Goal: Task Accomplishment & Management: Manage account settings

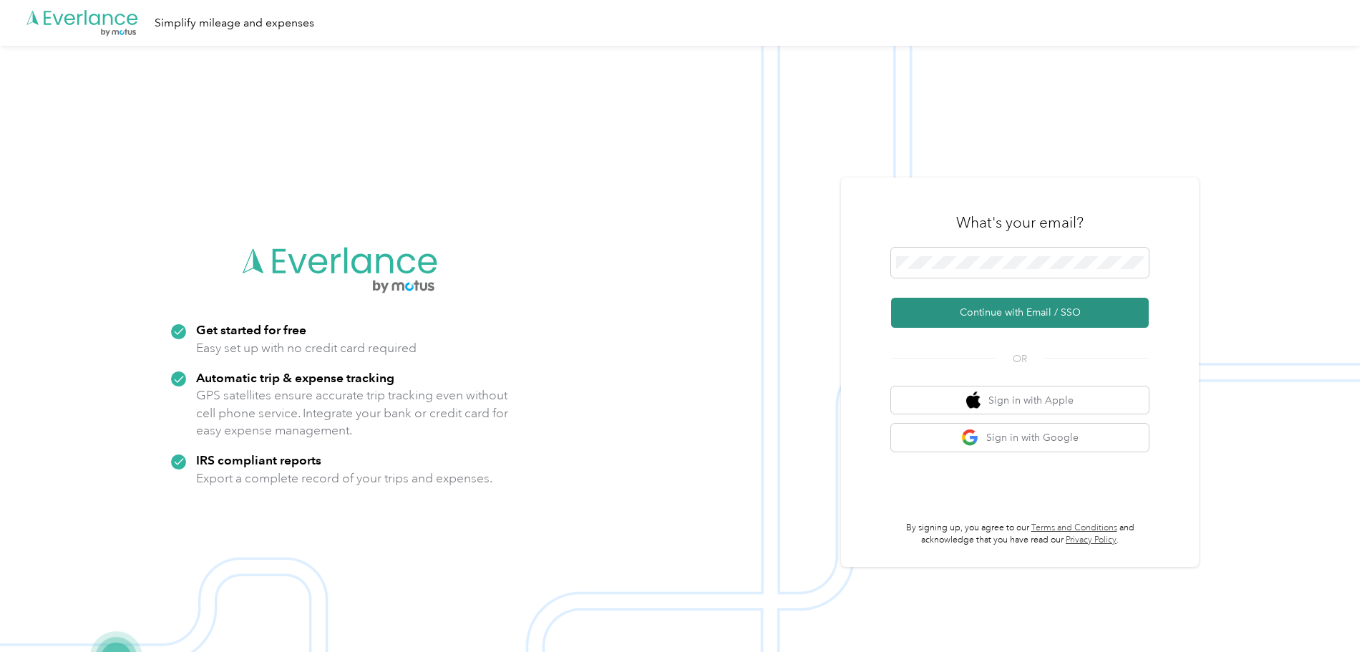
click at [1018, 311] on button "Continue with Email / SSO" at bounding box center [1020, 313] width 258 height 30
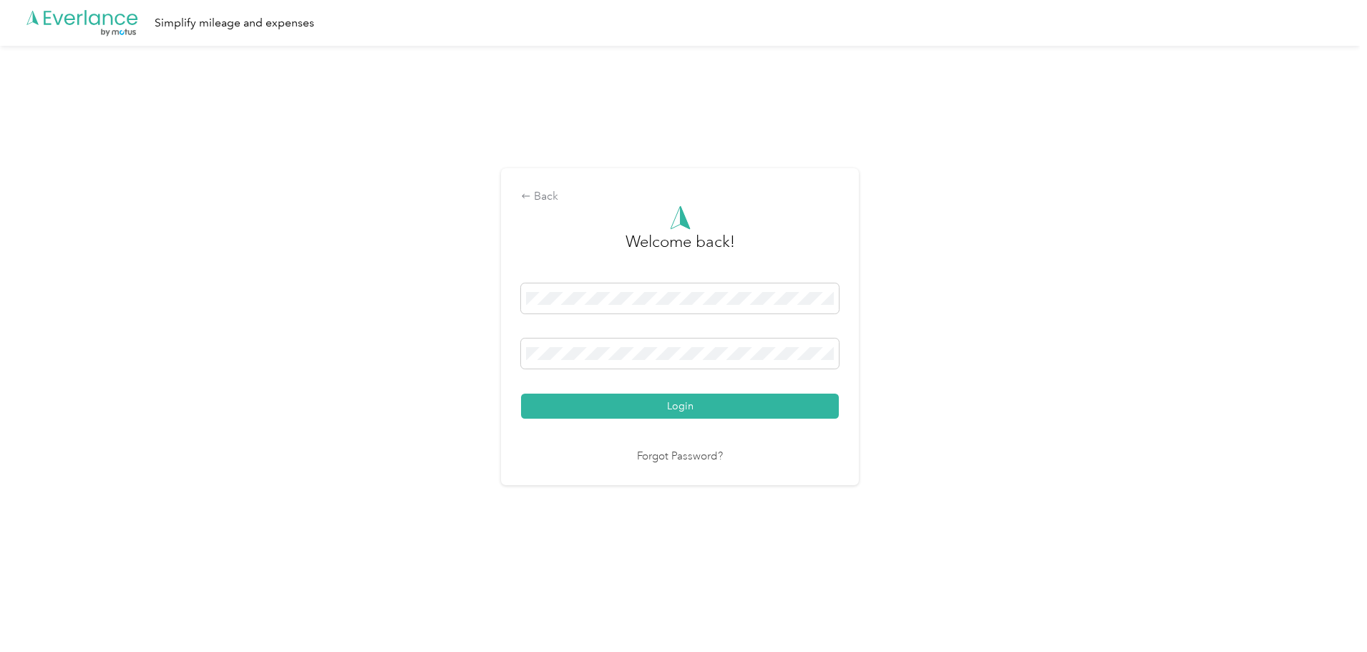
click at [689, 407] on button "Login" at bounding box center [680, 406] width 318 height 25
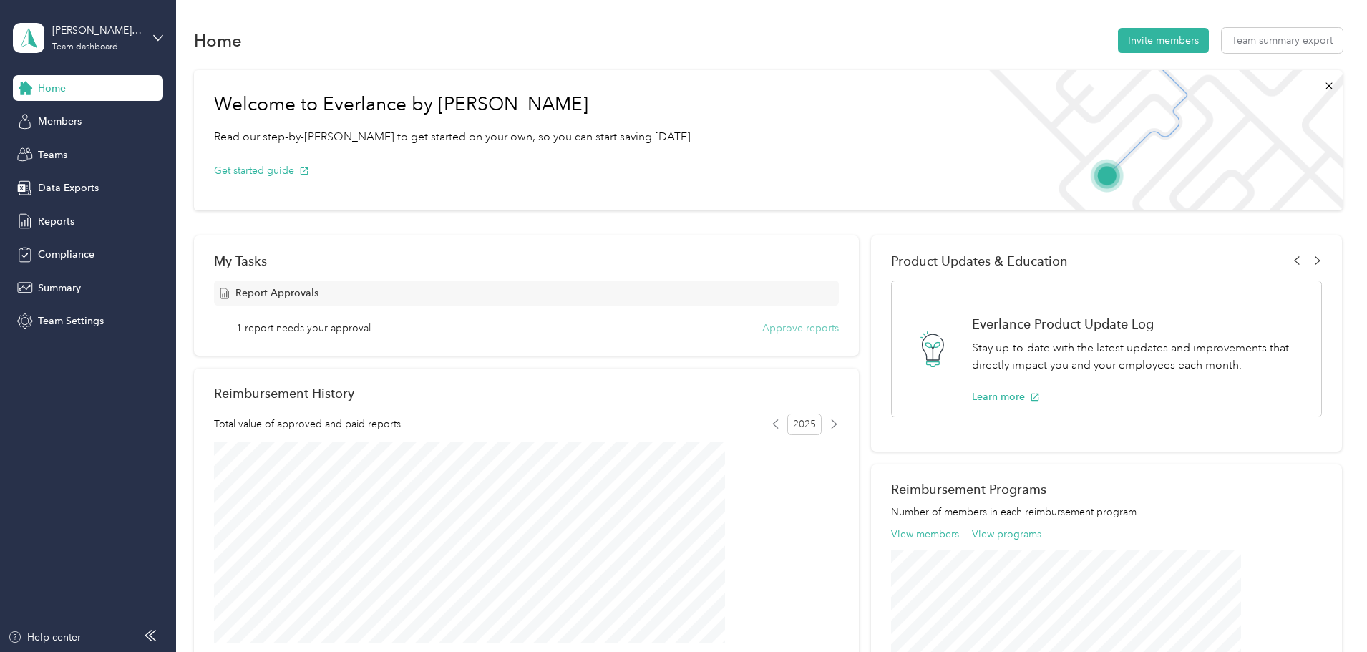
click at [768, 330] on button "Approve reports" at bounding box center [800, 328] width 77 height 15
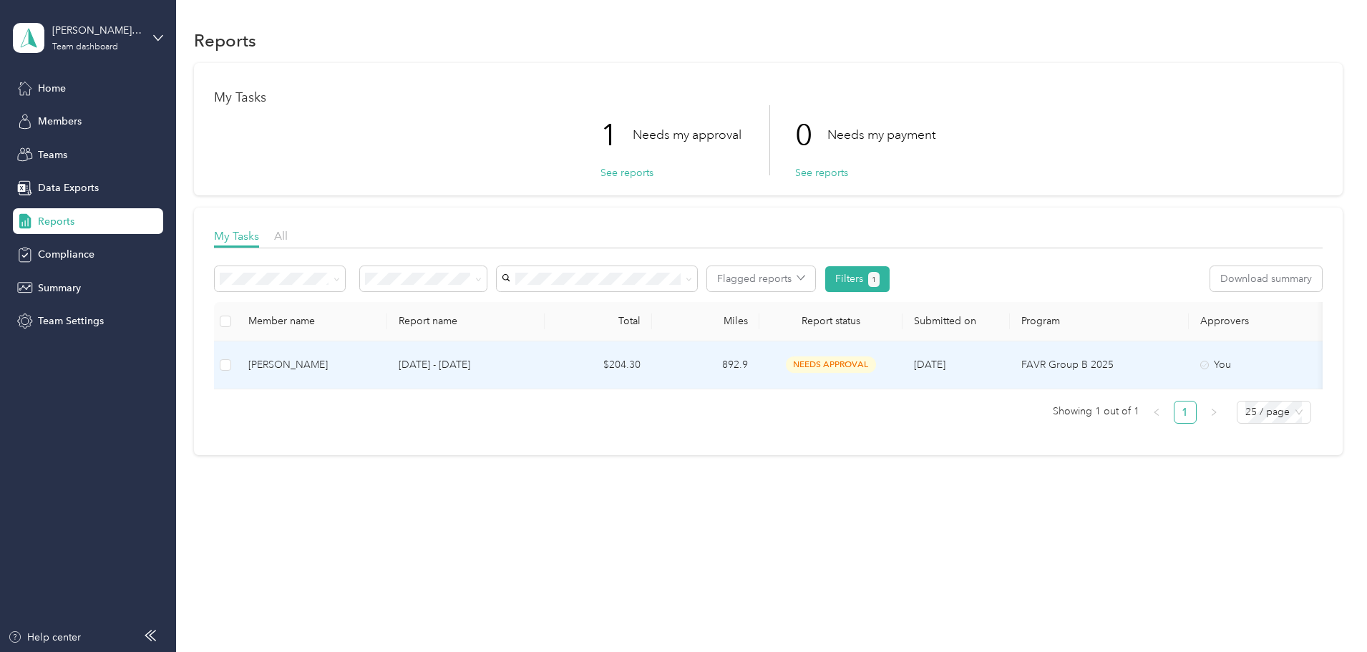
click at [760, 364] on td "892.9" at bounding box center [705, 365] width 107 height 48
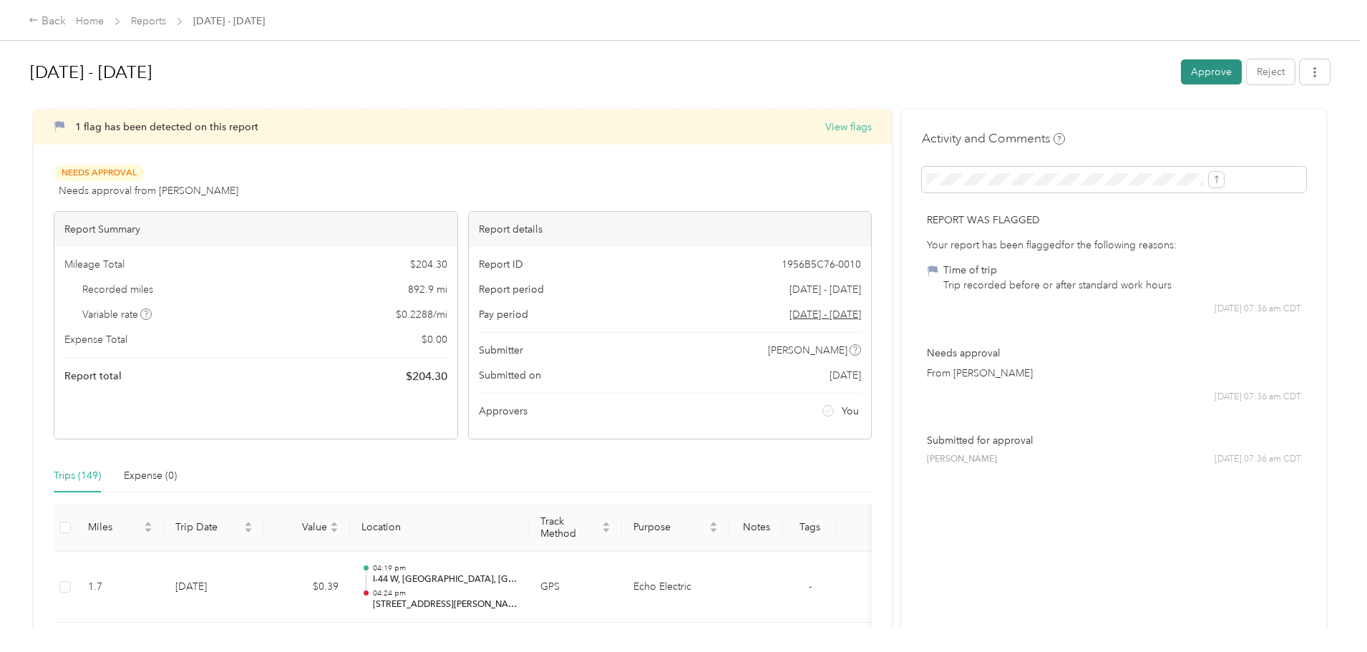
click at [1181, 70] on button "Approve" at bounding box center [1211, 71] width 61 height 25
